Goal: Information Seeking & Learning: Learn about a topic

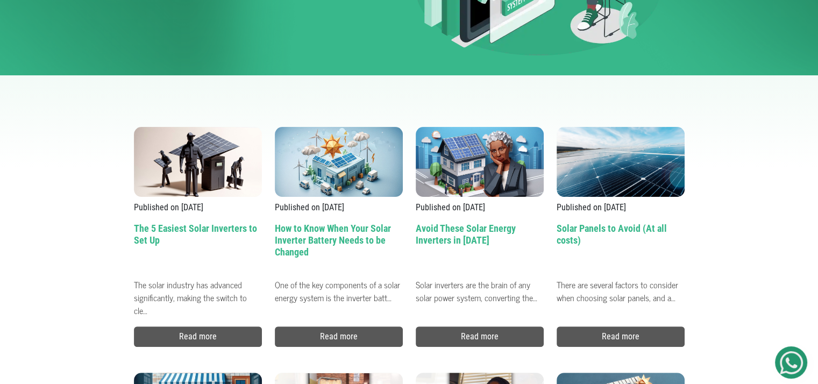
click at [231, 232] on h2 "The 5 Easiest Solar Inverters to Set Up" at bounding box center [198, 248] width 128 height 51
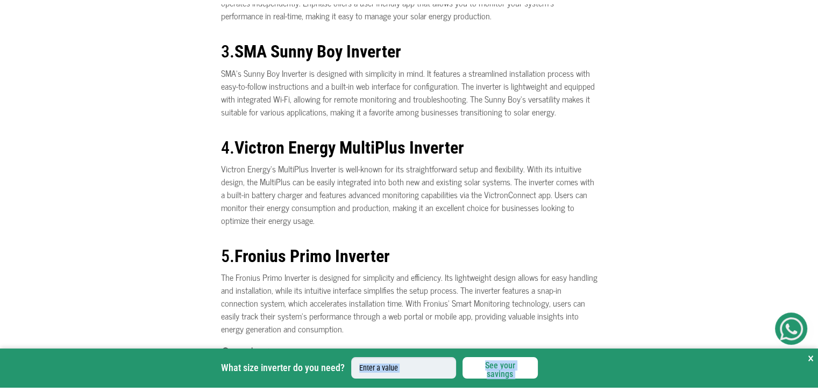
scroll to position [643, 0]
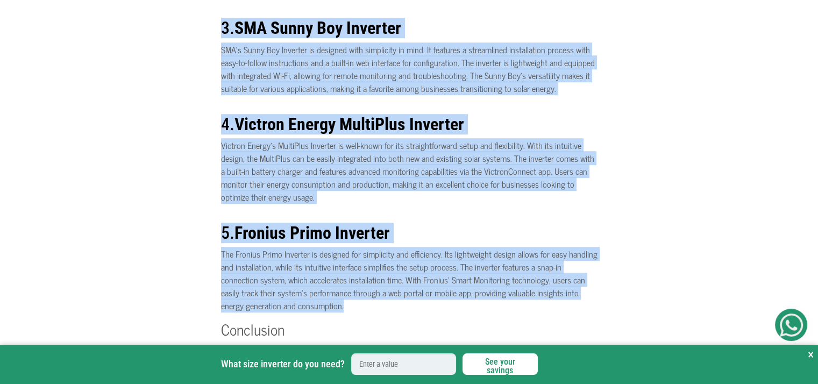
drag, startPoint x: 434, startPoint y: 183, endPoint x: 349, endPoint y: 310, distance: 153.1
click at [349, 310] on div "What size inverter do you need? See your savings × What size inverter do you ne…" at bounding box center [409, 79] width 818 height 888
copy div "Here are 5 types of solar inverters known for their straightforward setup, maki…"
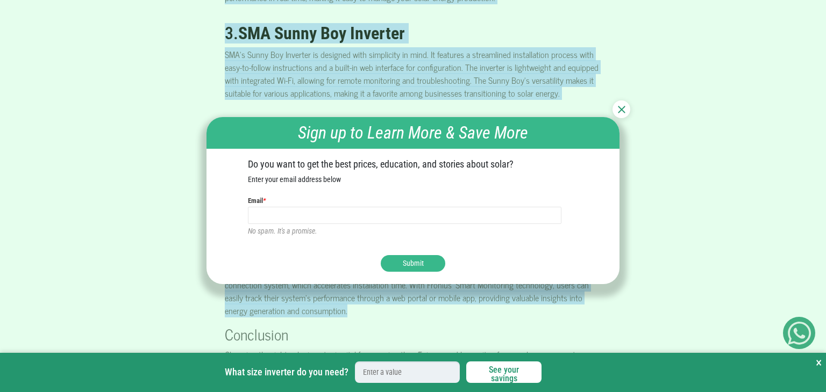
click at [623, 107] on img at bounding box center [622, 110] width 8 height 8
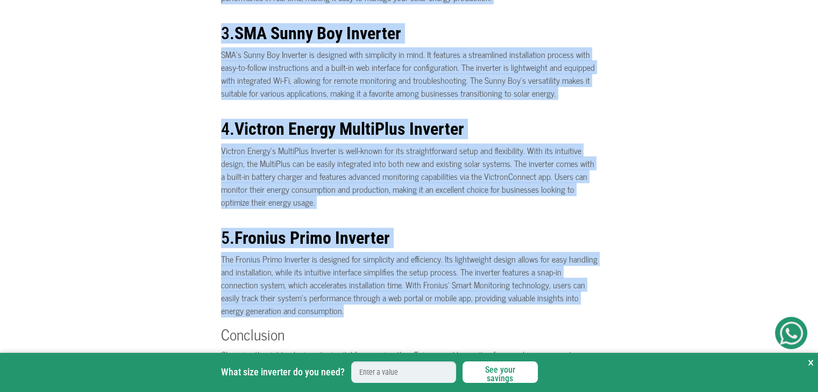
scroll to position [849, 0]
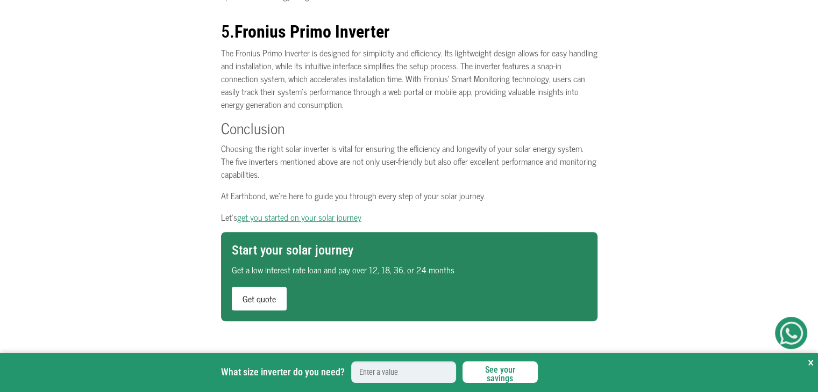
click at [499, 178] on p "Choosing the right solar inverter is vital for ensuring the efficiency and long…" at bounding box center [409, 161] width 376 height 39
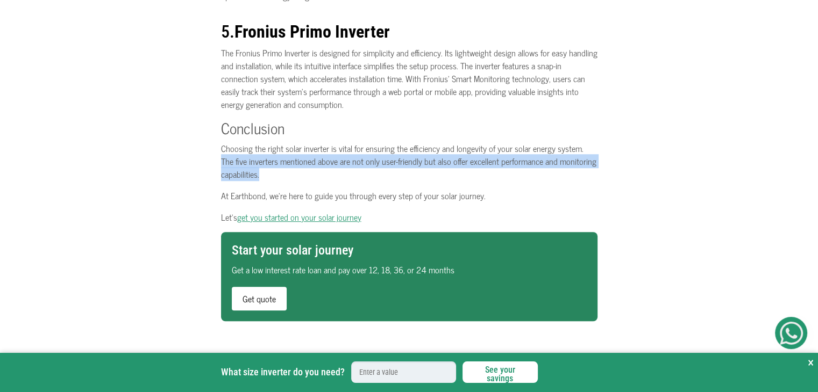
drag, startPoint x: 582, startPoint y: 144, endPoint x: 548, endPoint y: 173, distance: 44.3
click at [548, 173] on p "Choosing the right solar inverter is vital for ensuring the efficiency and long…" at bounding box center [409, 161] width 376 height 39
copy p "The five inverters mentioned above are not only user-friendly but also offer ex…"
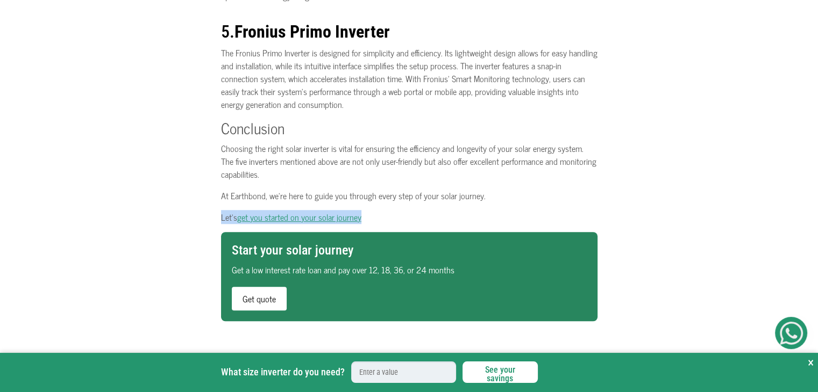
drag, startPoint x: 345, startPoint y: 216, endPoint x: 366, endPoint y: 208, distance: 22.3
copy p "Let's get you started on your solar journey"
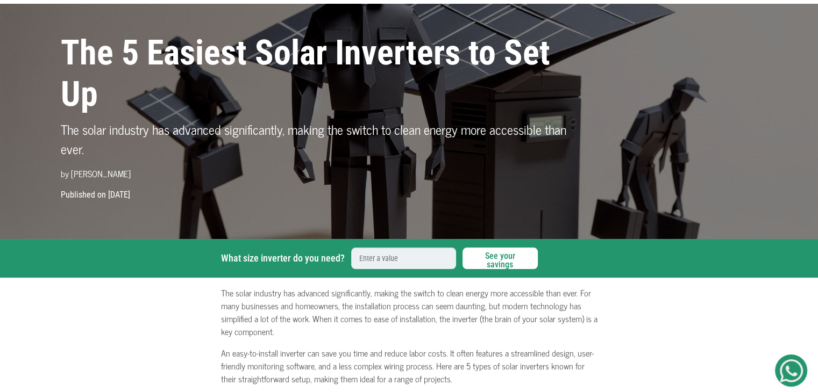
scroll to position [0, 0]
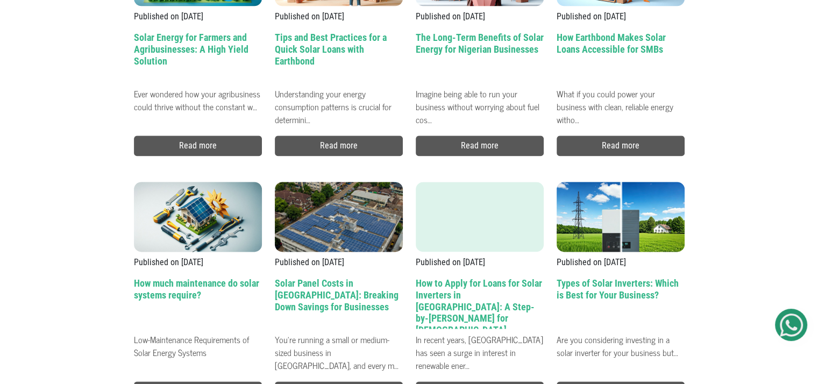
scroll to position [1382, 0]
